Goal: Find contact information: Find contact information

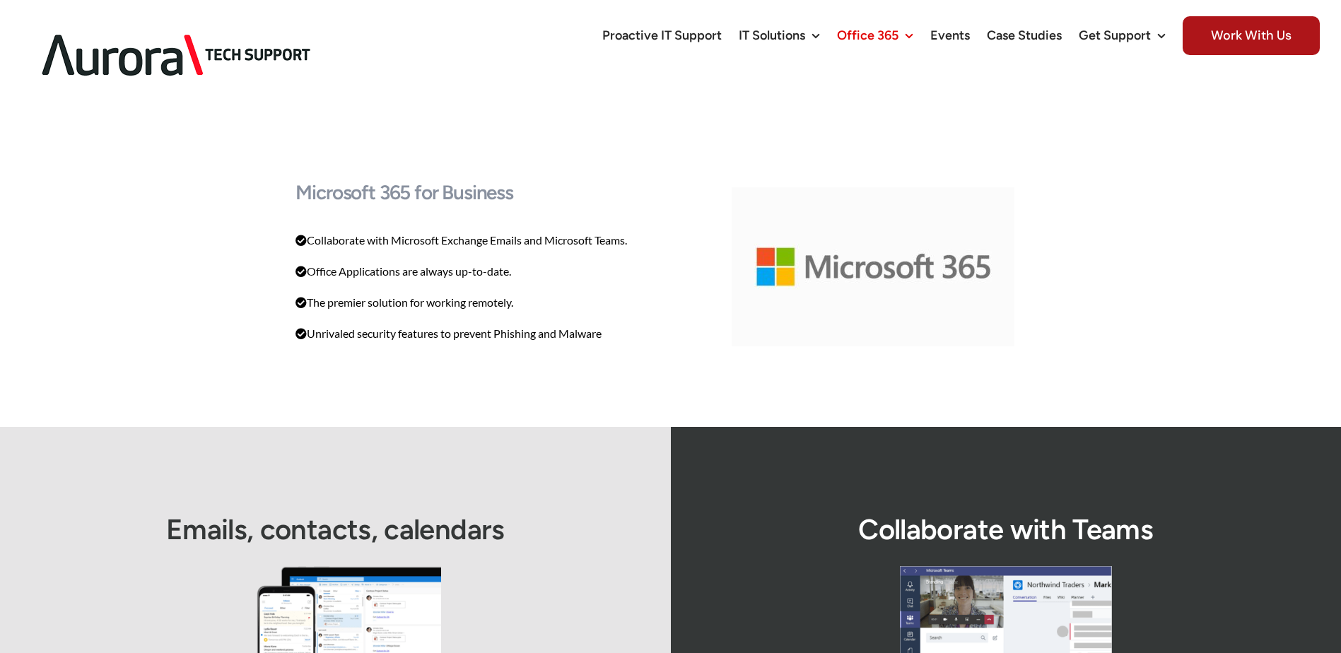
click at [252, 349] on div "Microsoft 365 for Business Collaborate with Microsoft Exchange Emails and Micro…" at bounding box center [670, 269] width 1341 height 316
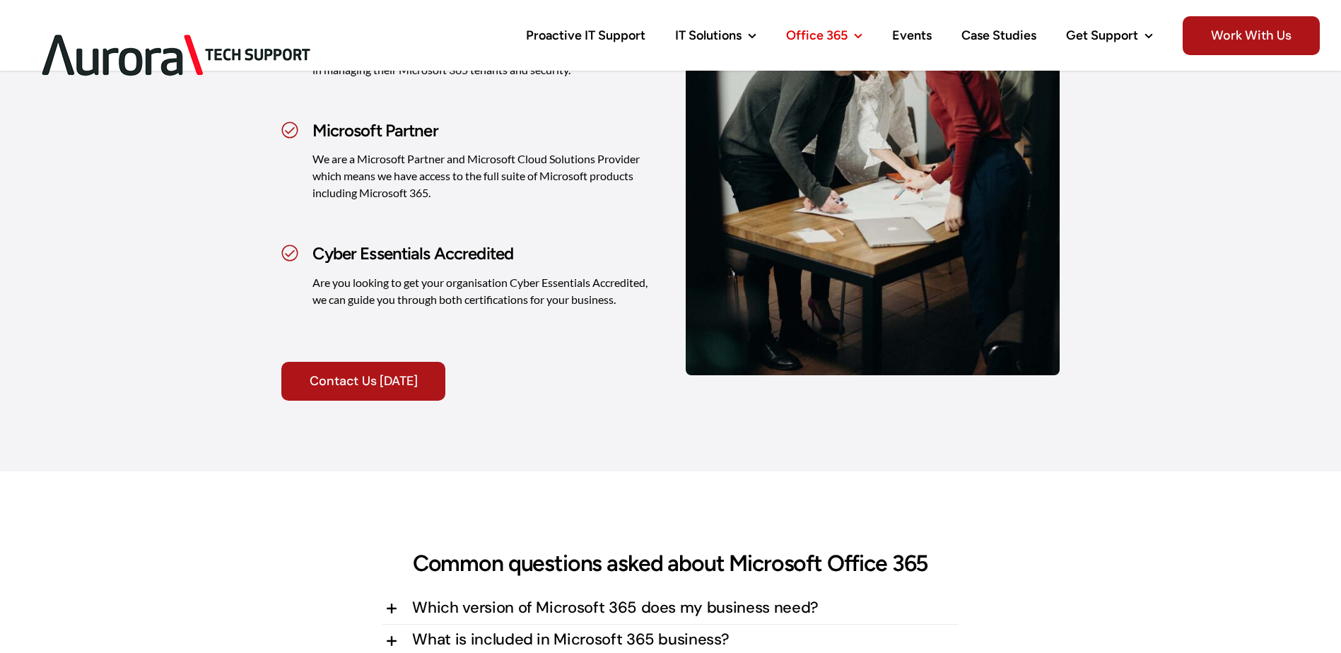
scroll to position [4948, 0]
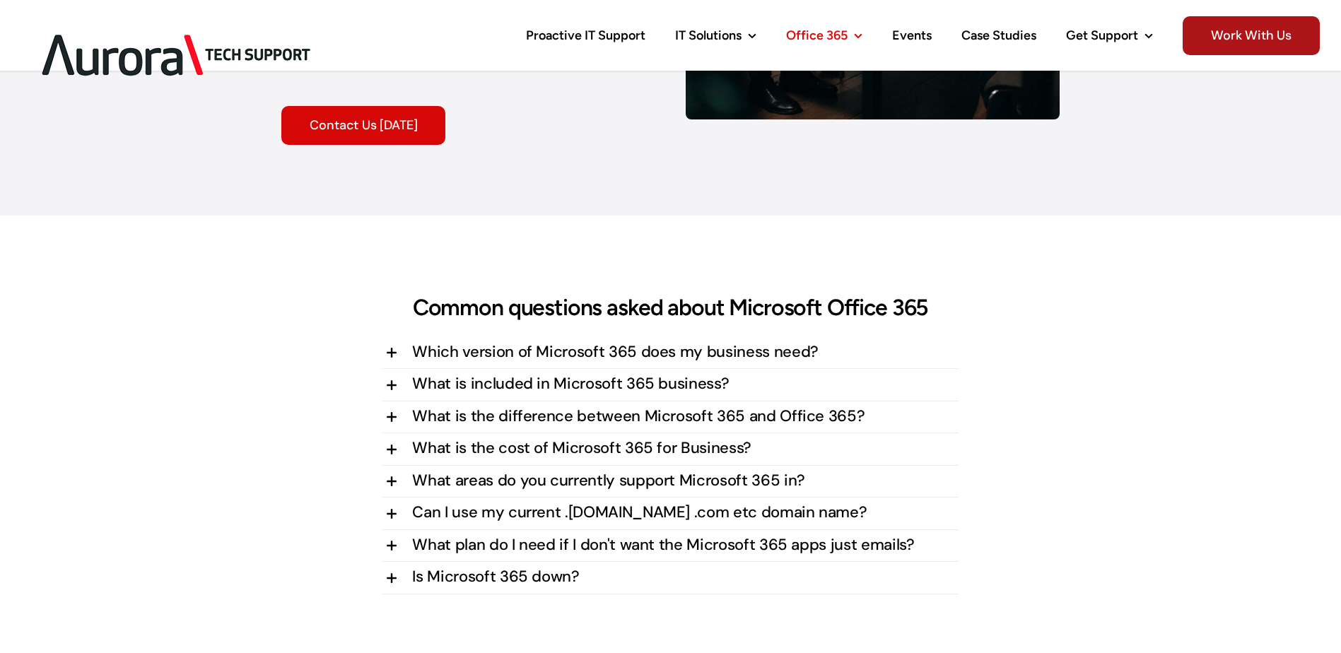
click at [398, 134] on link "Contact Us [DATE]" at bounding box center [363, 125] width 164 height 39
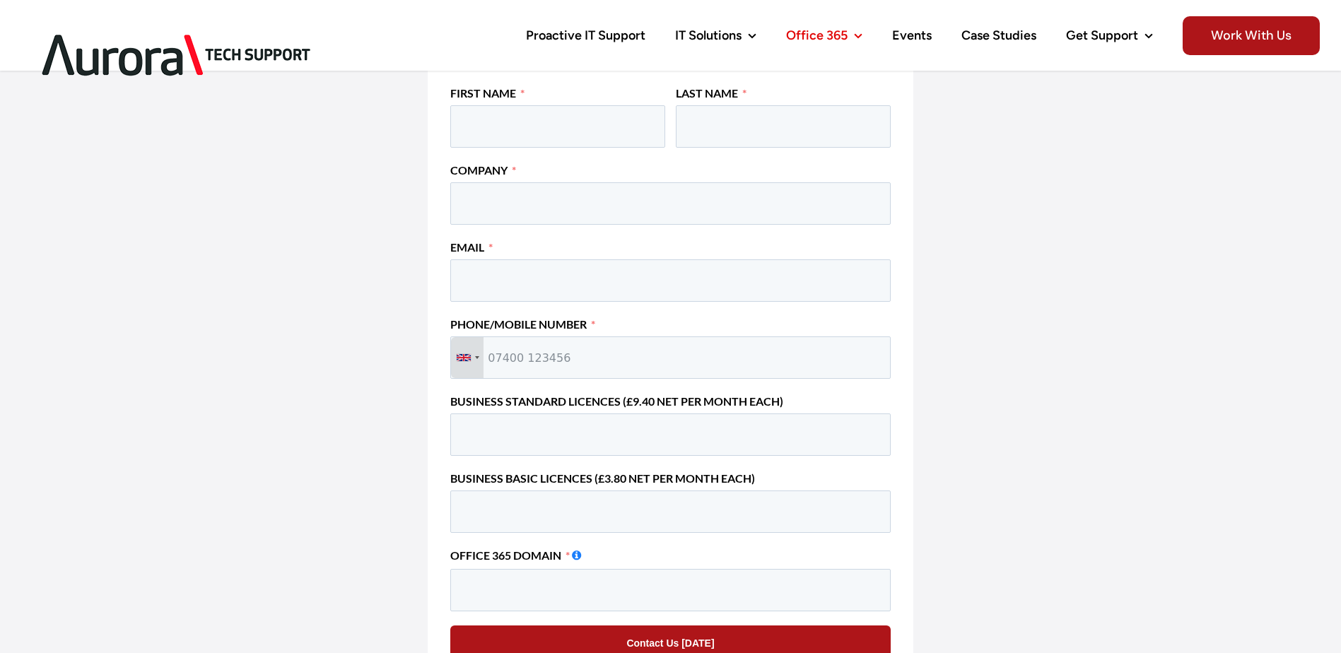
scroll to position [5670, 0]
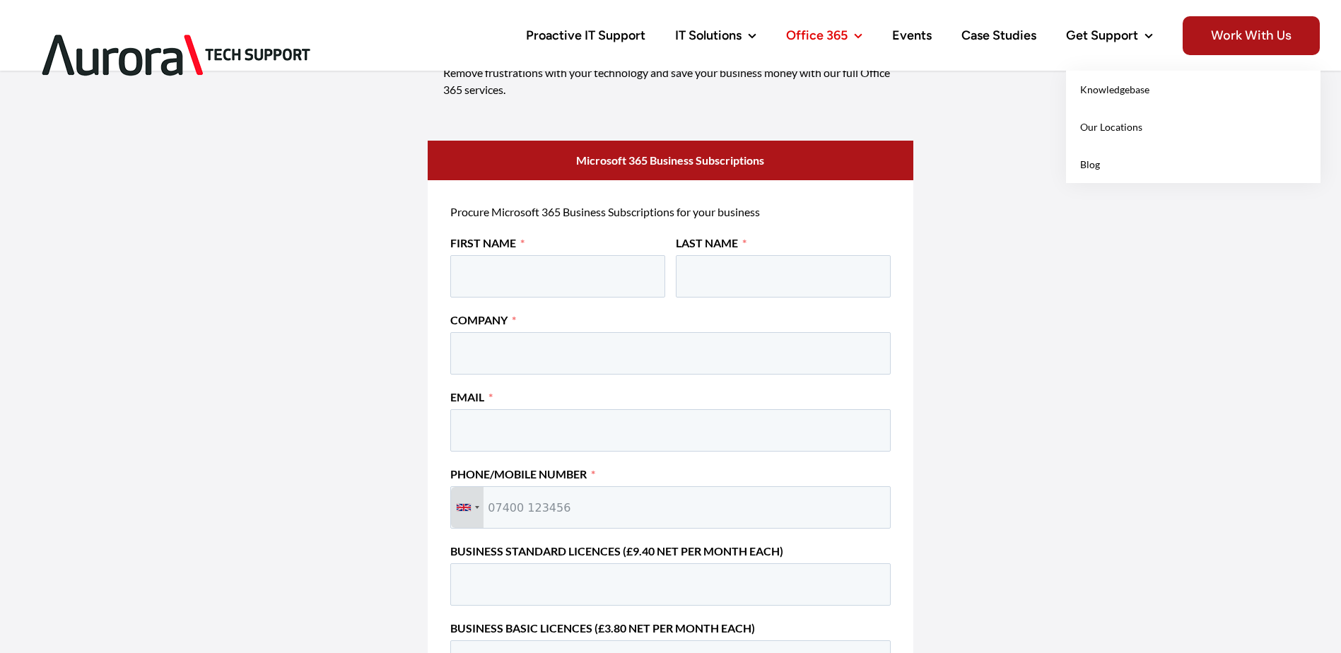
click at [1137, 126] on span "Our Locations" at bounding box center [1111, 127] width 62 height 12
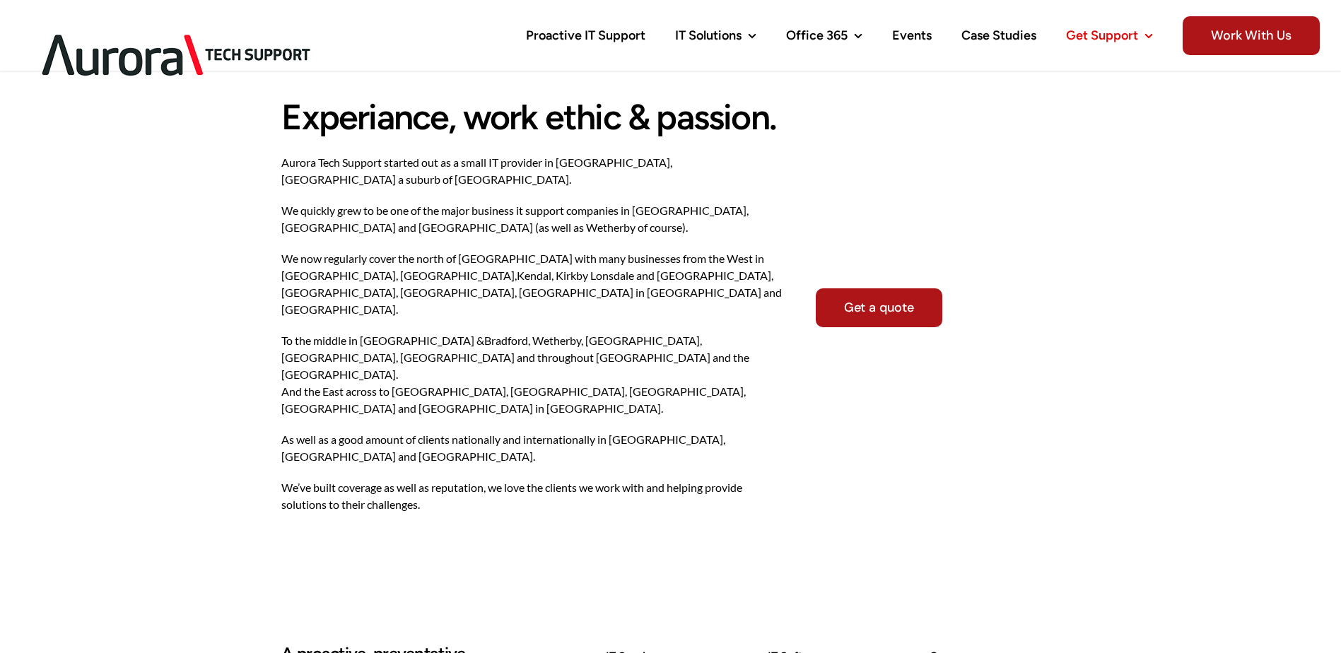
scroll to position [1343, 0]
